Goal: Transaction & Acquisition: Purchase product/service

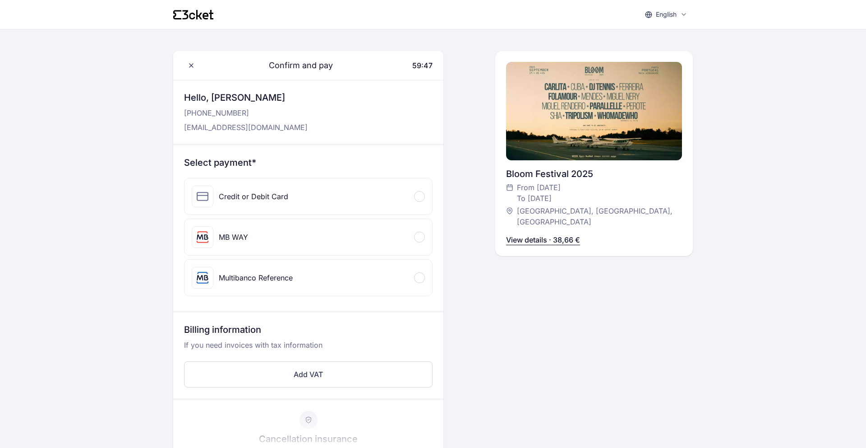
click at [307, 233] on div "MB WAY" at bounding box center [309, 237] width 248 height 36
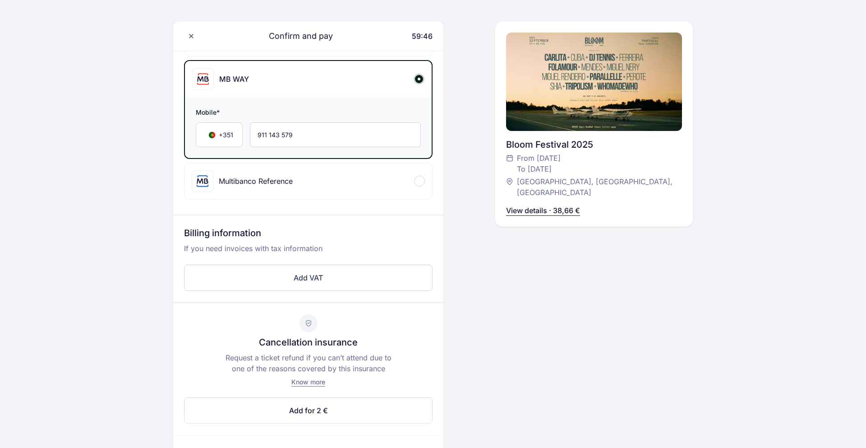
scroll to position [158, 0]
click at [308, 277] on button "Add VAT" at bounding box center [308, 278] width 249 height 26
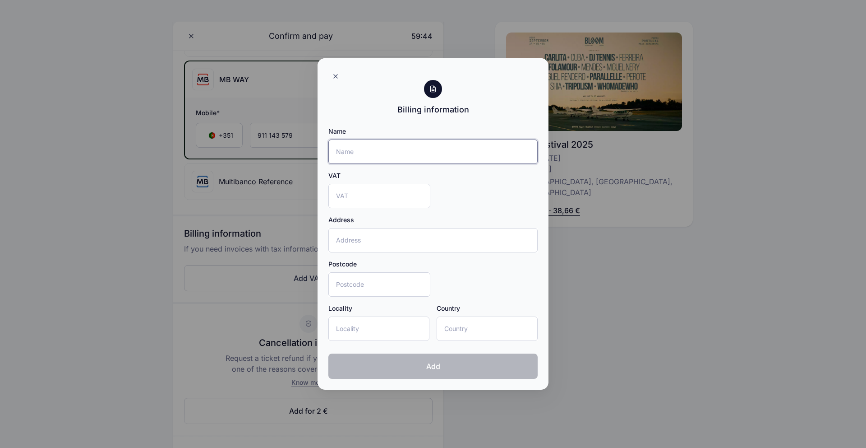
click at [404, 148] on input "Name" at bounding box center [432, 151] width 209 height 24
type input "[PERSON_NAME]"
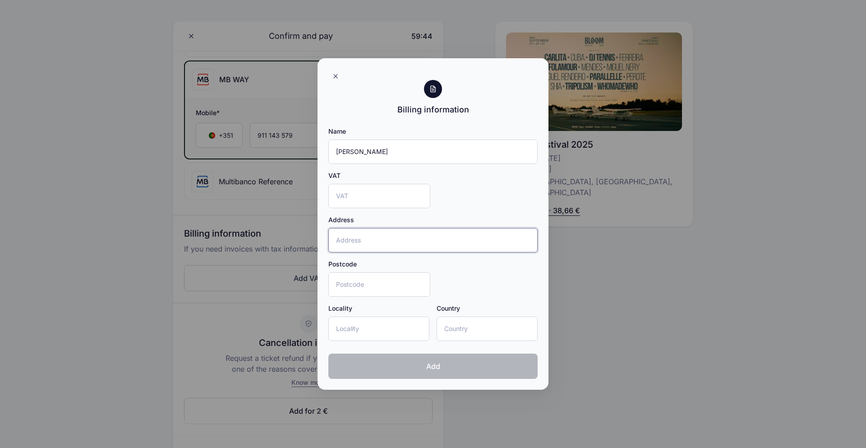
type input "[PERSON_NAME][STREET_ADDRESS]"
type input "1250-247"
type input "[GEOGRAPHIC_DATA]"
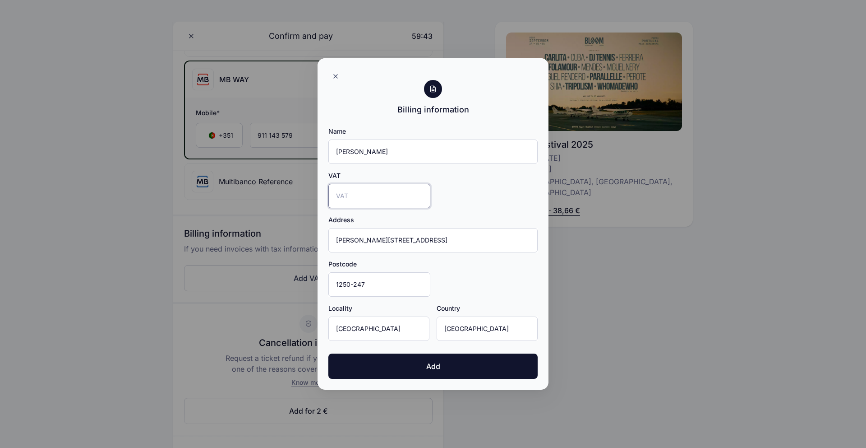
click at [374, 202] on input "VAT" at bounding box center [379, 196] width 102 height 24
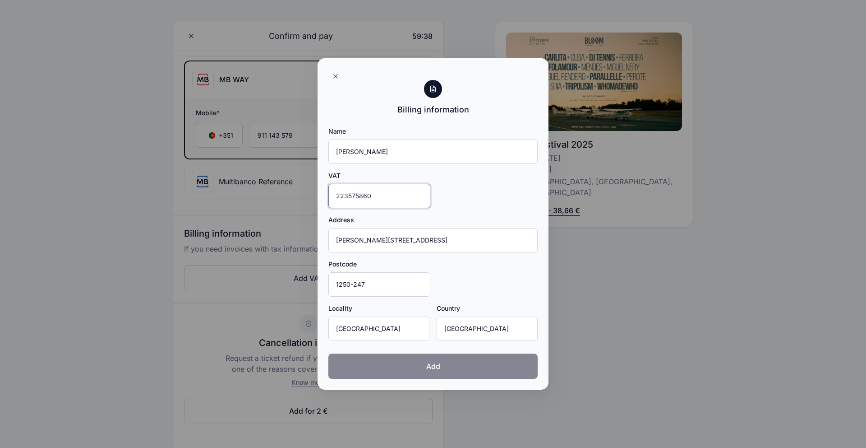
type input "223575860"
click at [437, 357] on button "Add" at bounding box center [432, 365] width 209 height 25
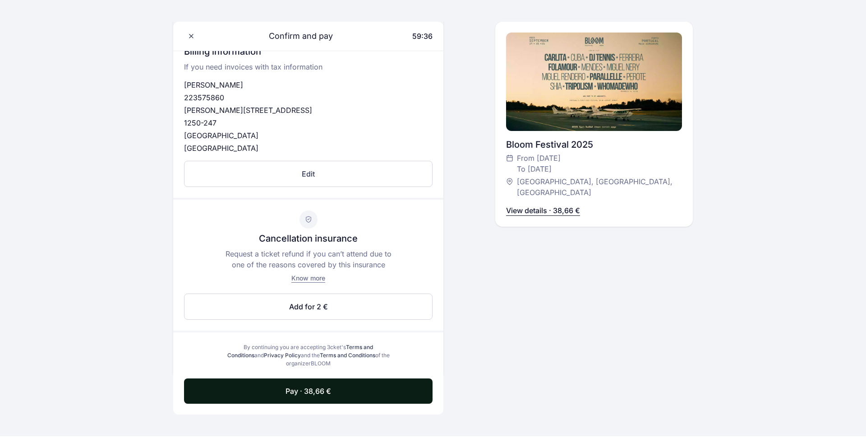
scroll to position [348, 0]
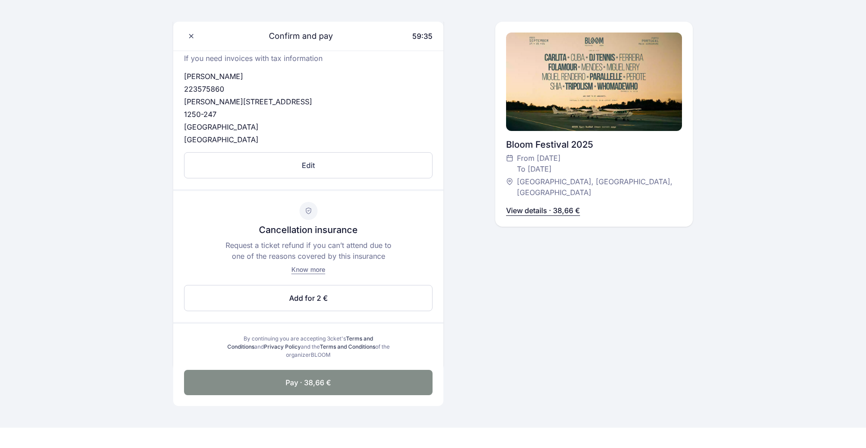
click at [306, 378] on span "Pay · 38,66 €" at bounding box center [309, 382] width 46 height 11
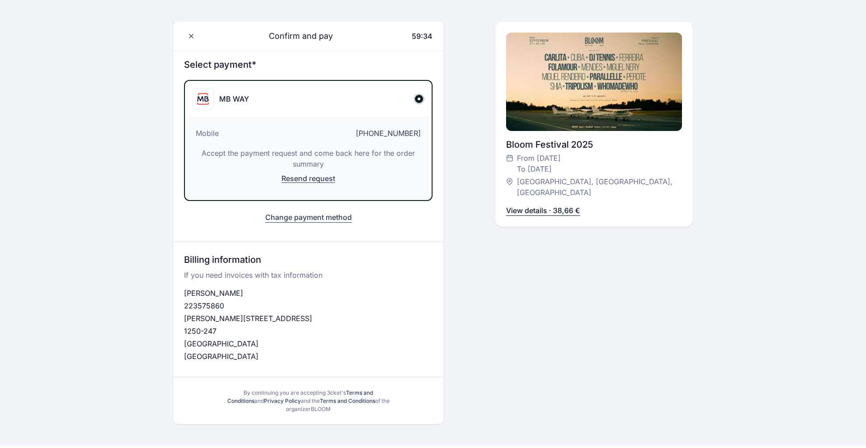
scroll to position [95, 0]
